Goal: Task Accomplishment & Management: Manage account settings

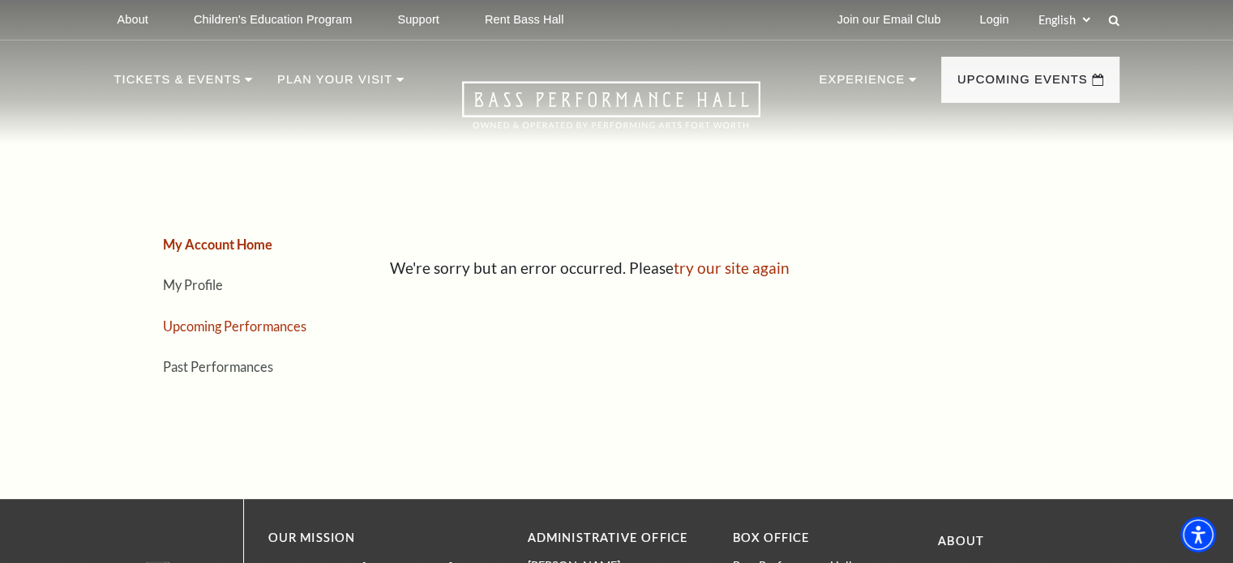
click at [173, 325] on link "Upcoming Performances" at bounding box center [234, 326] width 143 height 15
click at [986, 29] on link "Login" at bounding box center [993, 20] width 55 height 40
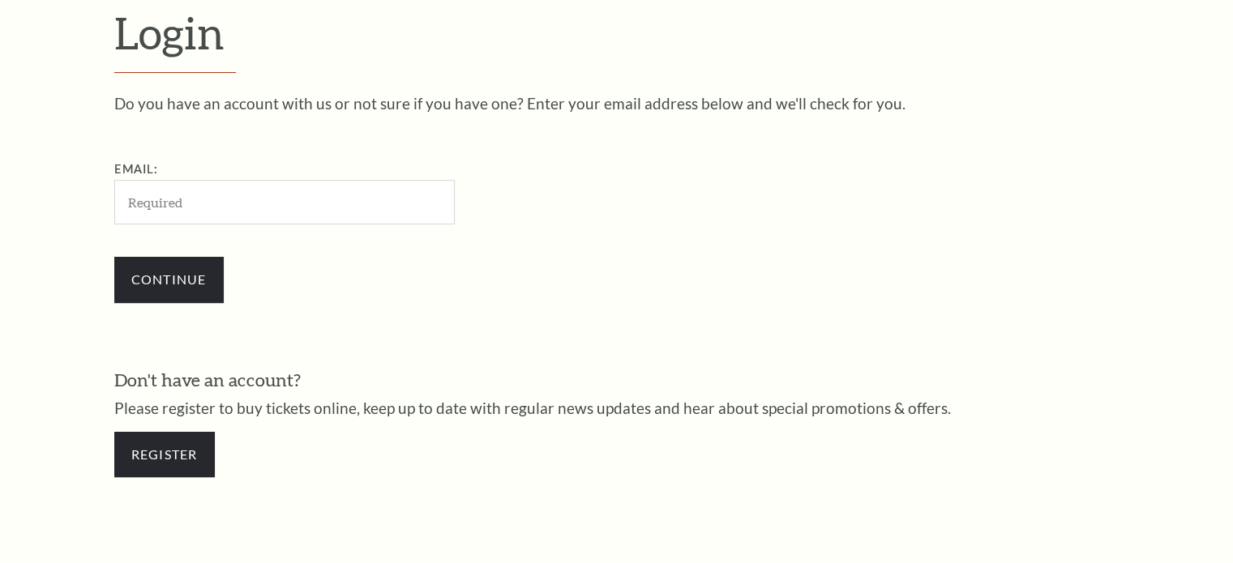
scroll to position [480, 0]
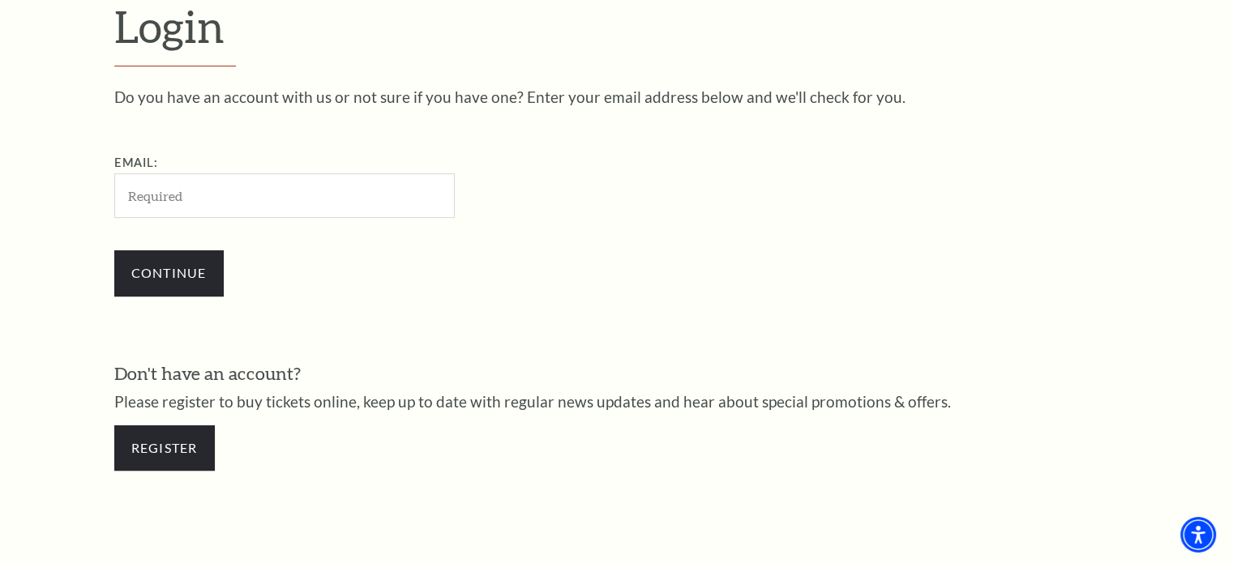
click at [405, 198] on input "Email:" at bounding box center [284, 195] width 340 height 45
type input "fitnesbear@aol.com"
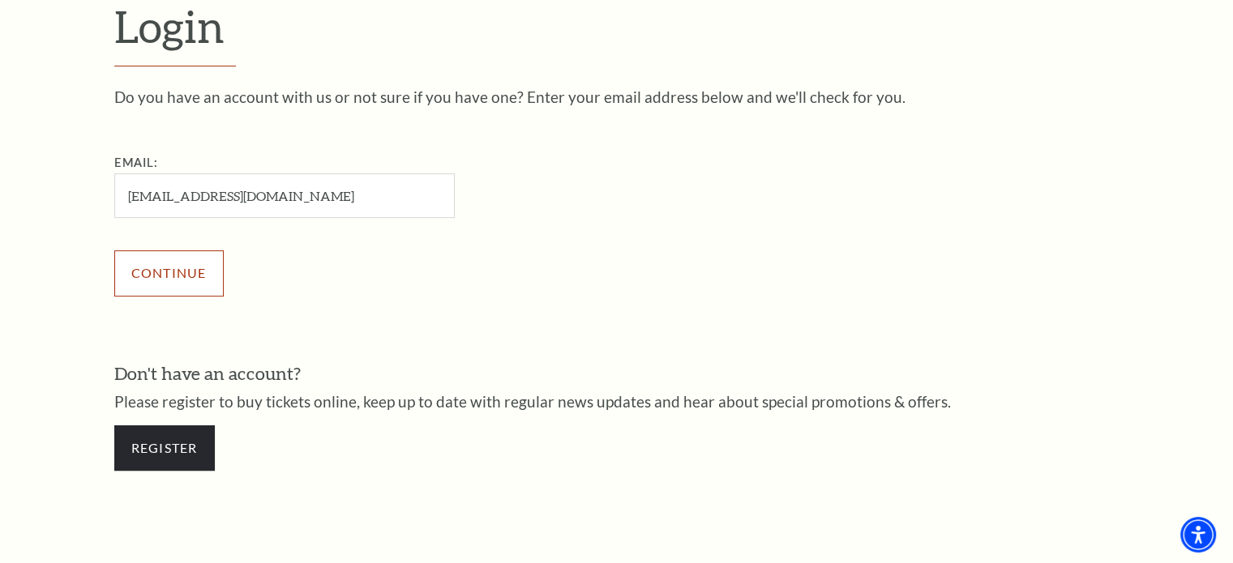
click at [208, 278] on input "Continue" at bounding box center [168, 272] width 109 height 45
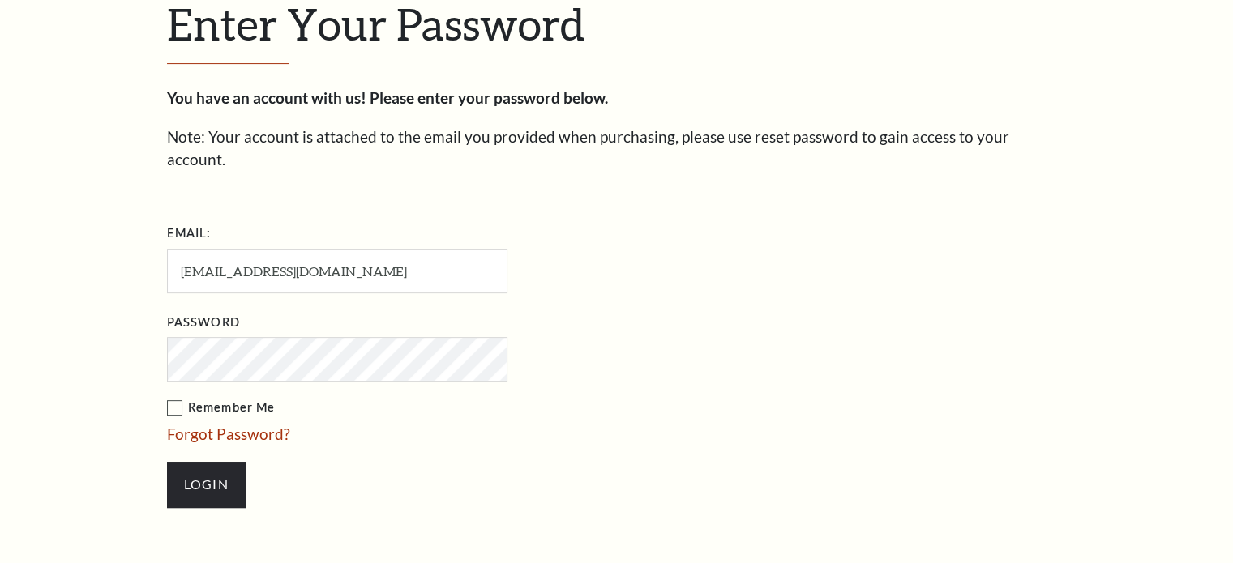
scroll to position [494, 0]
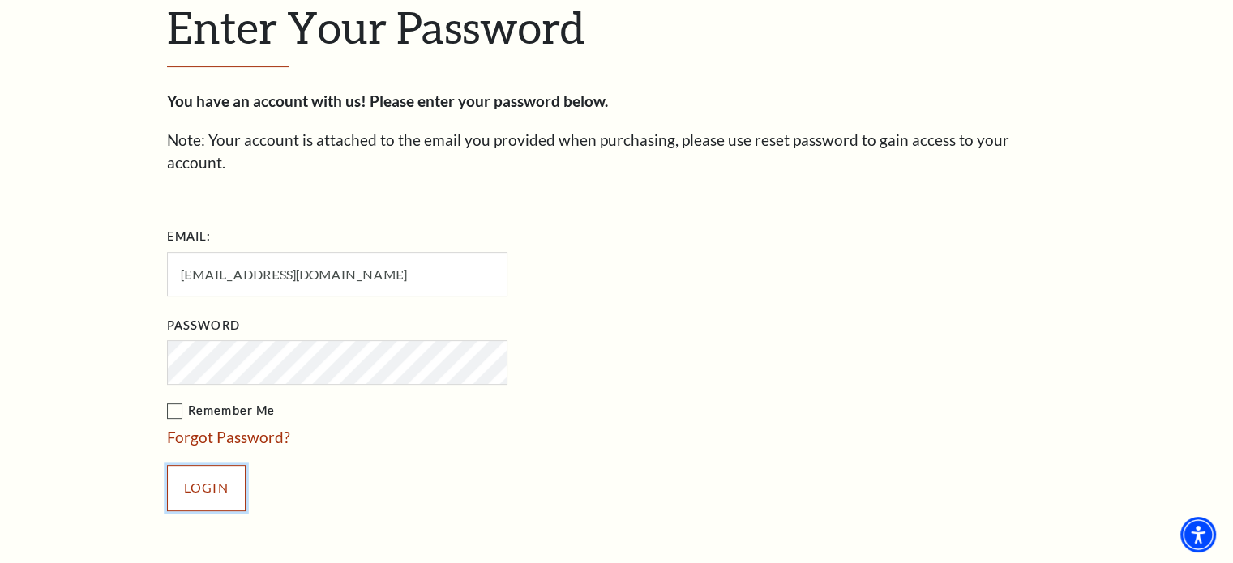
click at [189, 483] on input "Login" at bounding box center [206, 487] width 79 height 45
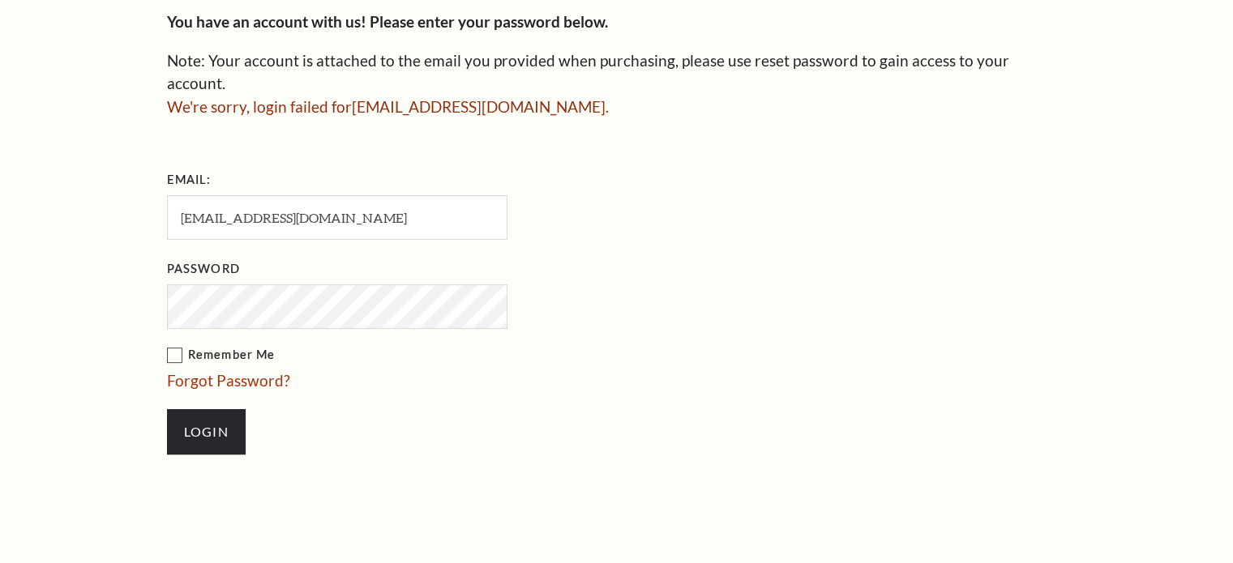
scroll to position [574, 0]
click at [181, 345] on label "Remember Me" at bounding box center [418, 355] width 503 height 20
click at [0, 0] on input "Remember Me" at bounding box center [0, 0] width 0 height 0
click at [224, 409] on input "Login" at bounding box center [206, 431] width 79 height 45
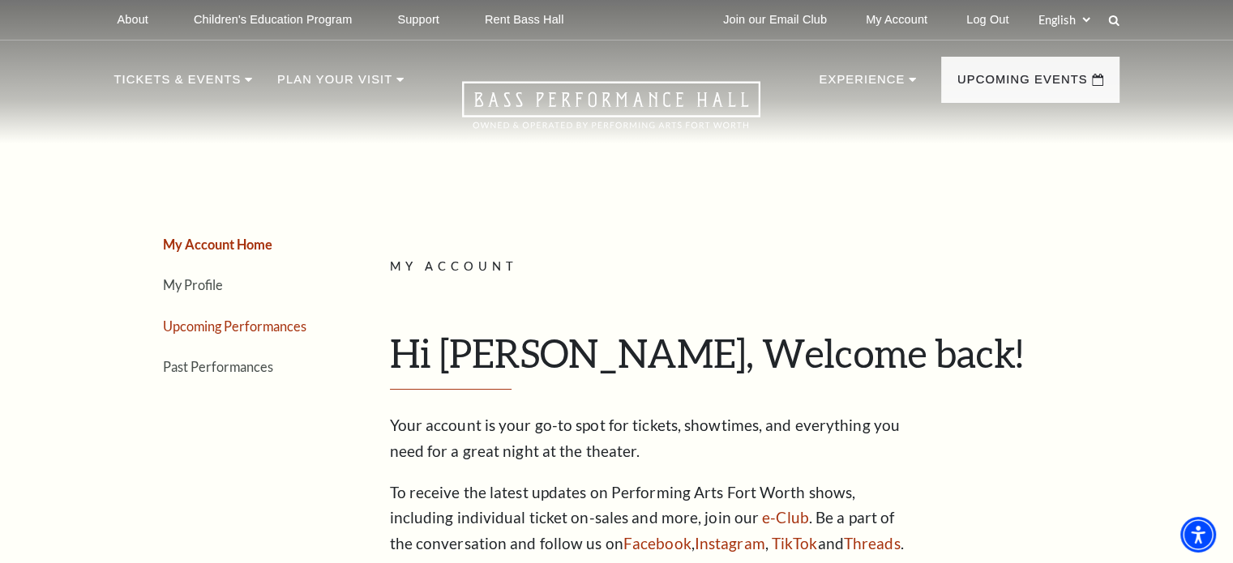
click at [289, 329] on link "Upcoming Performances" at bounding box center [234, 326] width 143 height 15
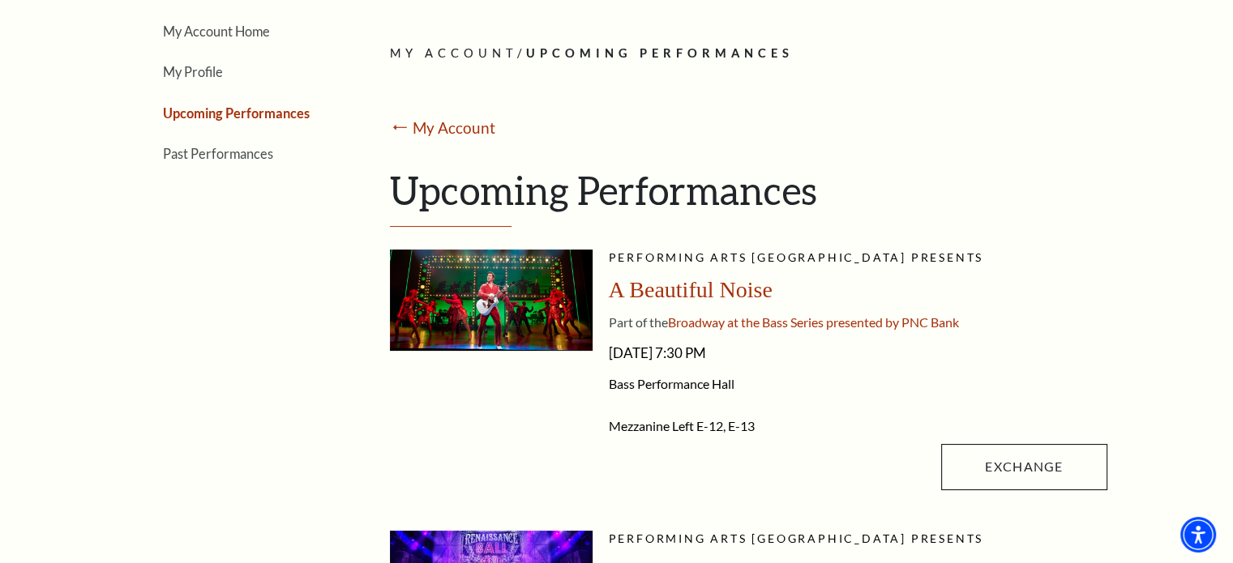
scroll to position [222, 0]
